Goal: Find specific page/section: Find specific page/section

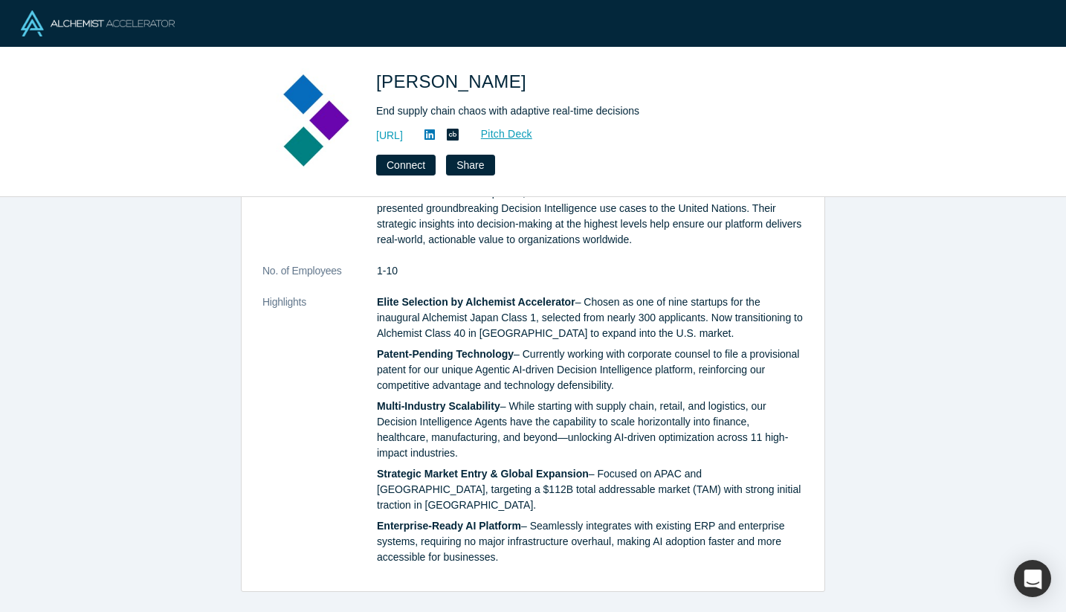
scroll to position [767, 0]
